Goal: Task Accomplishment & Management: Use online tool/utility

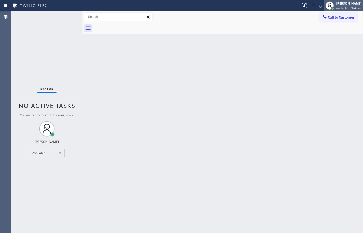
click at [352, 8] on span "Available | 2h 4min" at bounding box center [348, 8] width 24 height 4
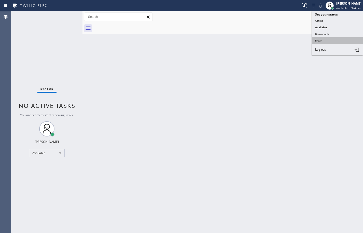
click at [339, 39] on button "Break" at bounding box center [337, 40] width 51 height 7
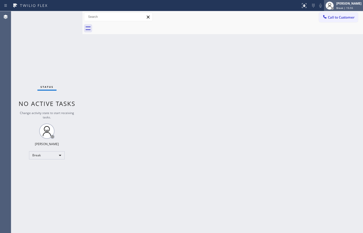
click at [342, 6] on div "[PERSON_NAME] Break | 15:55" at bounding box center [349, 5] width 28 height 9
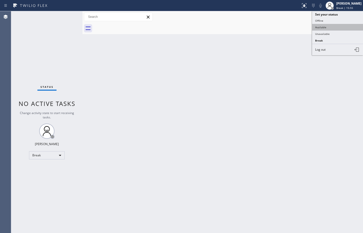
click at [337, 28] on button "Available" at bounding box center [337, 27] width 51 height 7
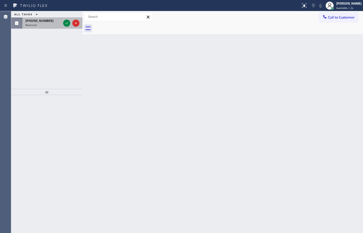
click at [33, 24] on span "Reserved" at bounding box center [30, 25] width 11 height 4
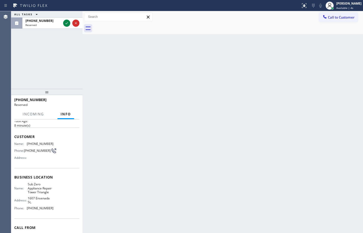
scroll to position [51, 0]
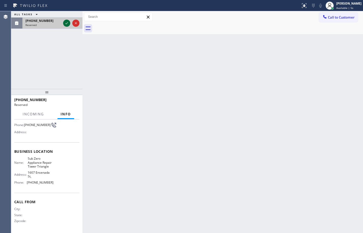
click at [67, 23] on icon at bounding box center [67, 23] width 6 height 6
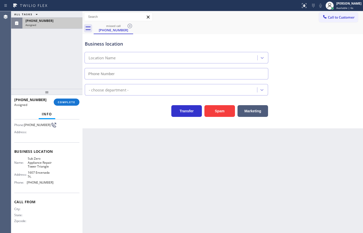
type input "[PHONE_NUMBER]"
click at [51, 187] on div "Business location Name: Sub Zero Appliance Repair Tower Triangle Address: [GEOG…" at bounding box center [46, 167] width 65 height 50
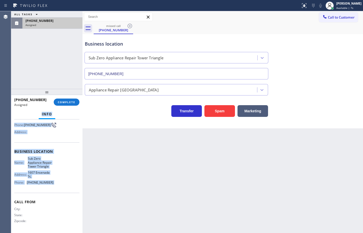
scroll to position [0, 0]
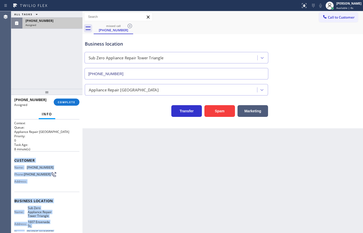
drag, startPoint x: 51, startPoint y: 183, endPoint x: 14, endPoint y: 154, distance: 47.3
click at [14, 154] on div "Context Queue: Appliance Repair High End Priority: 0 Task Age: [DEMOGRAPHIC_DAT…" at bounding box center [46, 176] width 71 height 114
copy div "Customer Name: [PHONE_NUMBER] Phone: [PHONE_NUMBER] Address: Business location …"
click at [67, 101] on span "COMPLETE" at bounding box center [67, 102] width 18 height 4
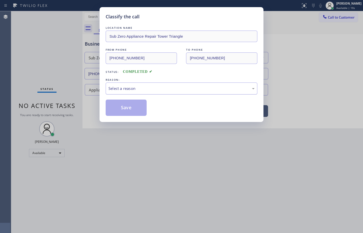
click at [144, 86] on div "Select a reason" at bounding box center [182, 89] width 146 height 6
click at [133, 108] on button "Save" at bounding box center [126, 108] width 41 height 16
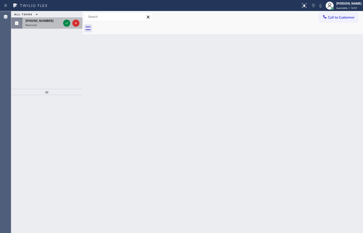
click at [44, 23] on div "Reserved" at bounding box center [43, 25] width 36 height 4
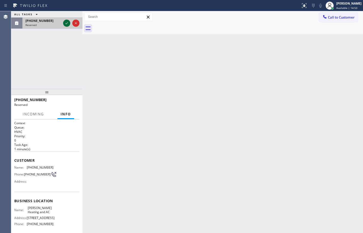
click at [66, 26] on button at bounding box center [66, 23] width 7 height 7
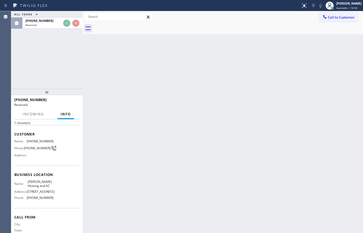
scroll to position [47, 0]
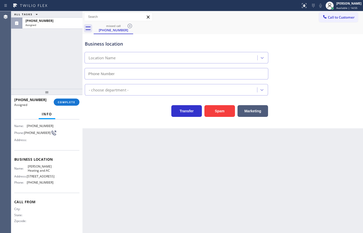
type input "[PHONE_NUMBER]"
click at [73, 106] on div "[PHONE_NUMBER] Assigned COMPLETE" at bounding box center [46, 102] width 65 height 13
click at [74, 103] on span "COMPLETE" at bounding box center [67, 102] width 18 height 4
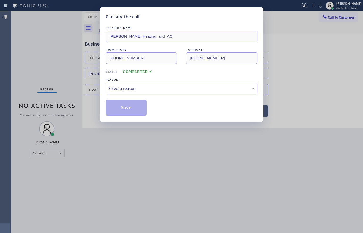
click at [146, 87] on div "Select a reason" at bounding box center [182, 89] width 146 height 6
click at [137, 111] on button "Save" at bounding box center [126, 108] width 41 height 16
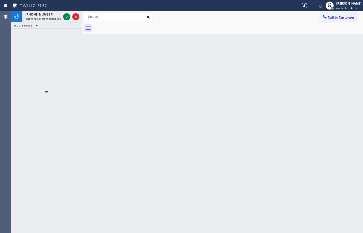
click at [41, 10] on div "Status report No issues detected If you experience an issue, please download th…" at bounding box center [181, 5] width 363 height 11
click at [53, 21] on div "[PHONE_NUMBER] Incoming call from queue [Test] All" at bounding box center [42, 16] width 40 height 11
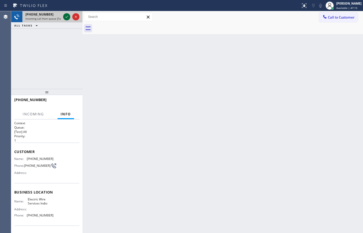
click at [69, 14] on icon at bounding box center [67, 17] width 6 height 6
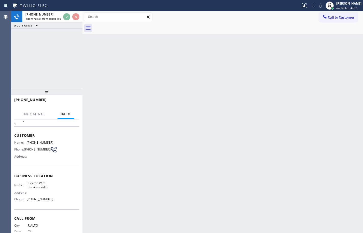
scroll to position [35, 0]
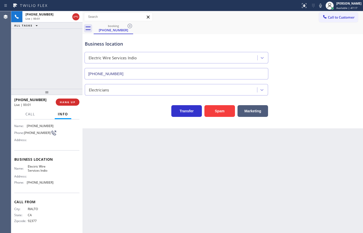
type input "[PHONE_NUMBER]"
click at [39, 170] on span "Electric Wire Services Indio" at bounding box center [40, 169] width 25 height 8
copy span "Electric Wire Services Indio"
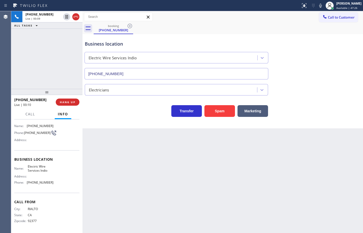
click at [45, 183] on span "[PHONE_NUMBER]" at bounding box center [40, 183] width 27 height 4
copy span "[PHONE_NUMBER]"
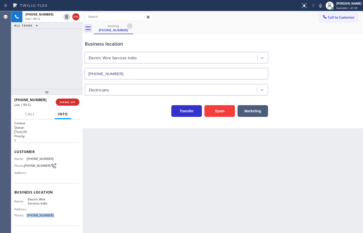
click at [42, 156] on div "Customer Name: [PHONE_NUMBER] Phone: [PHONE_NUMBER] Address:" at bounding box center [46, 163] width 65 height 41
copy span "[PHONE_NUMBER]"
click at [75, 103] on span "HANG UP" at bounding box center [68, 102] width 16 height 4
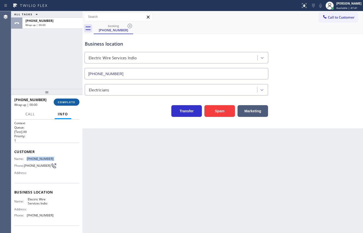
click at [74, 103] on span "COMPLETE" at bounding box center [67, 102] width 18 height 4
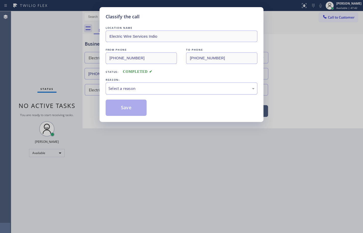
click at [126, 86] on div "Select a reason" at bounding box center [182, 89] width 146 height 6
click at [129, 111] on button "Save" at bounding box center [126, 108] width 41 height 16
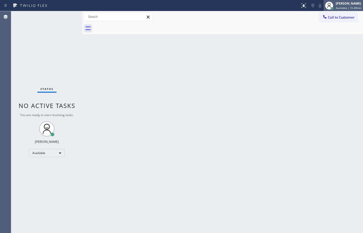
click at [350, 8] on span "Available | 1h 49min" at bounding box center [349, 8] width 26 height 4
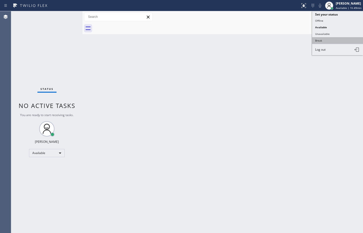
click at [340, 40] on button "Break" at bounding box center [337, 40] width 51 height 7
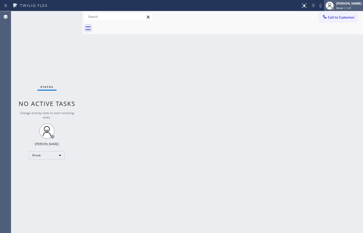
click at [358, 6] on div "[PERSON_NAME] Break | 1:41" at bounding box center [349, 5] width 28 height 9
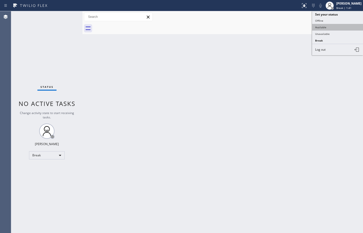
click at [337, 27] on button "Available" at bounding box center [337, 27] width 51 height 7
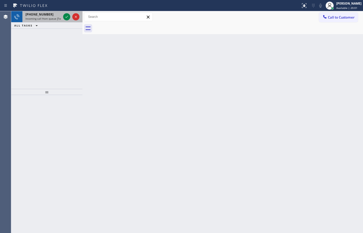
click at [35, 21] on div "[PHONE_NUMBER] Incoming call from queue [Test] All" at bounding box center [42, 16] width 40 height 11
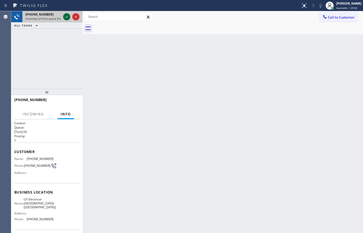
click at [67, 18] on icon at bounding box center [67, 17] width 6 height 6
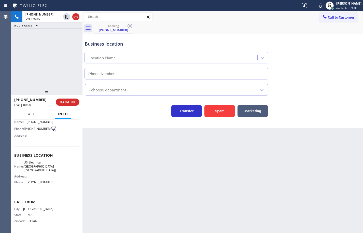
type input "[PHONE_NUMBER]"
click at [221, 110] on button "Spam" at bounding box center [220, 111] width 31 height 12
click at [28, 63] on div "[PHONE_NUMBER] Live | 00:03 ALL TASKS ALL TASKS ACTIVE TASKS TASKS IN WRAP UP" at bounding box center [46, 50] width 71 height 78
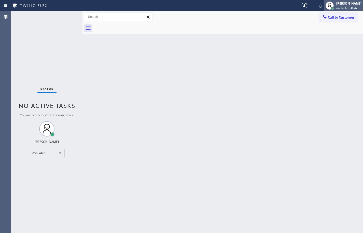
click at [349, 8] on span "Available | 48:47" at bounding box center [346, 8] width 21 height 4
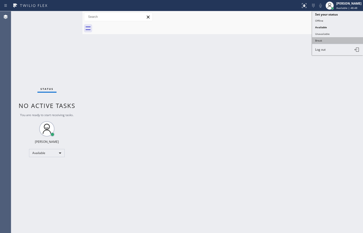
click at [340, 39] on button "Break" at bounding box center [337, 40] width 51 height 7
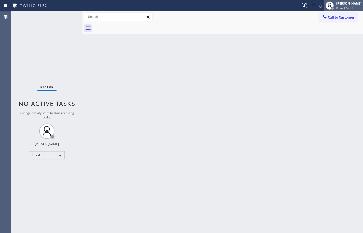
click at [356, 6] on div "[PERSON_NAME] Break | 59:38" at bounding box center [349, 5] width 28 height 9
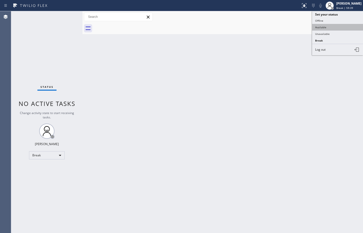
click at [344, 27] on button "Available" at bounding box center [337, 27] width 51 height 7
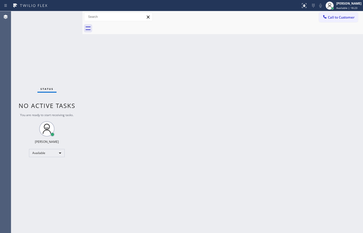
click at [354, 45] on div "Back to Dashboard Change Sender ID Customers Technicians Select a contact Outbo…" at bounding box center [223, 122] width 281 height 222
click at [341, 72] on div "Back to Dashboard Change Sender ID Customers Technicians Select a contact Outbo…" at bounding box center [223, 122] width 281 height 222
click at [352, 17] on span "Call to Customer" at bounding box center [341, 17] width 27 height 5
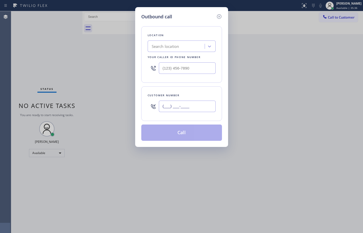
click at [193, 105] on input "(___) ___-____" at bounding box center [187, 106] width 57 height 11
paste input "234) 567-890"
type input "(234) 567-890_"
click at [220, 16] on icon at bounding box center [219, 17] width 6 height 6
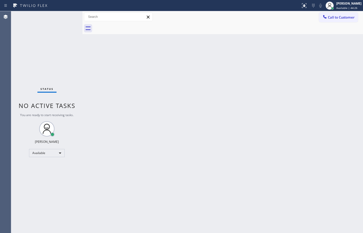
click at [358, 93] on div "Back to Dashboard Change Sender ID Customers Technicians Select a contact Outbo…" at bounding box center [223, 122] width 281 height 222
click at [351, 81] on div "Back to Dashboard Change Sender ID Customers Technicians Select a contact Outbo…" at bounding box center [223, 122] width 281 height 222
click at [277, 227] on div "Back to Dashboard Change Sender ID Customers Technicians Select a contact Outbo…" at bounding box center [223, 122] width 281 height 222
click at [35, 52] on div "Status No active tasks You are ready to start receiving tasks. [PERSON_NAME] Av…" at bounding box center [46, 122] width 71 height 222
click at [350, 8] on span "Available | 1h 38min" at bounding box center [349, 8] width 26 height 4
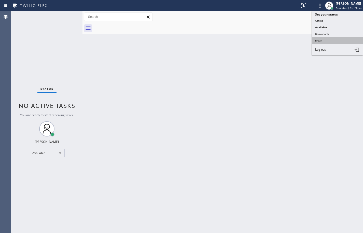
click at [336, 38] on button "Break" at bounding box center [337, 40] width 51 height 7
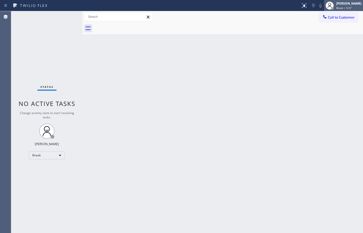
click at [350, 7] on div "Break | 5:57" at bounding box center [348, 8] width 25 height 4
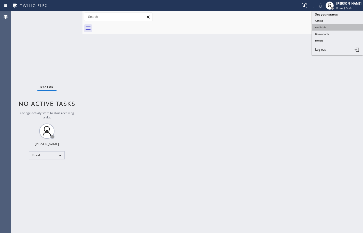
click at [346, 26] on button "Available" at bounding box center [337, 27] width 51 height 7
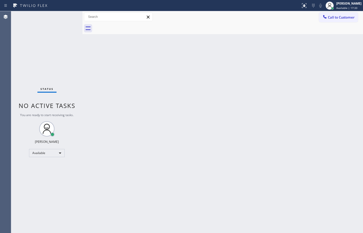
click at [349, 61] on div "Back to Dashboard Change Sender ID Customers Technicians Select a contact Outbo…" at bounding box center [223, 122] width 281 height 222
click at [349, 79] on div "Back to Dashboard Change Sender ID Customers Technicians Select a contact Outbo…" at bounding box center [223, 122] width 281 height 222
click at [355, 69] on div "Back to Dashboard Change Sender ID Customers Technicians Select a contact Outbo…" at bounding box center [223, 122] width 281 height 222
click at [342, 84] on div "Back to Dashboard Change Sender ID Customers Technicians Select a contact Outbo…" at bounding box center [223, 122] width 281 height 222
click at [345, 54] on div "Back to Dashboard Change Sender ID Customers Technicians Select a contact Outbo…" at bounding box center [223, 122] width 281 height 222
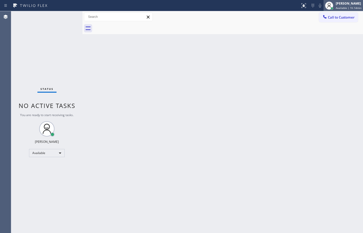
click at [360, 8] on div "Available | 1h 14min" at bounding box center [349, 8] width 26 height 4
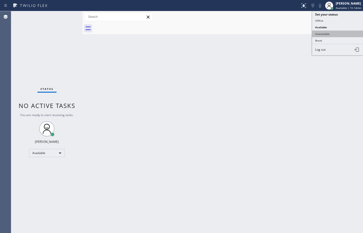
click at [342, 32] on button "Unavailable" at bounding box center [337, 34] width 51 height 7
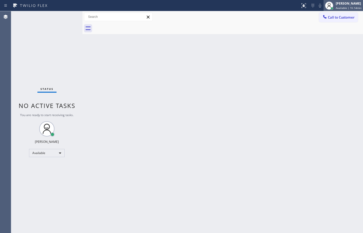
click at [345, 6] on span "Available | 1h 14min" at bounding box center [349, 8] width 26 height 4
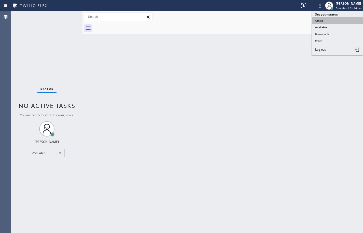
click at [339, 20] on button "Offline" at bounding box center [337, 20] width 51 height 7
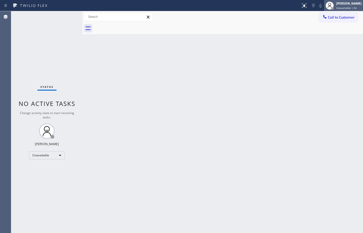
click at [346, 4] on div "[PERSON_NAME]" at bounding box center [348, 3] width 25 height 4
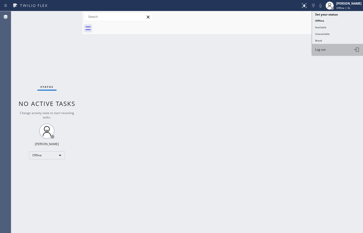
click at [335, 46] on button "Log out" at bounding box center [337, 49] width 51 height 11
